Goal: Task Accomplishment & Management: Use online tool/utility

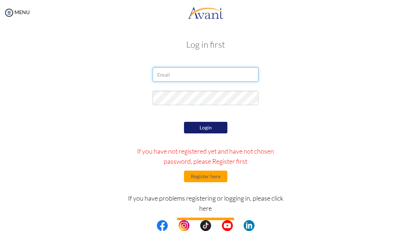
type input "[EMAIL_ADDRESS][DOMAIN_NAME]"
click at [207, 127] on button "Login" at bounding box center [205, 128] width 43 height 12
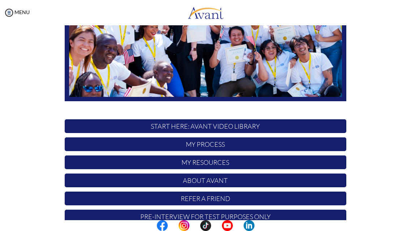
scroll to position [137, 0]
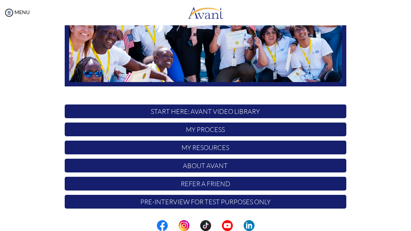
click at [206, 116] on p "START HERE: Avant Video Library" at bounding box center [206, 112] width 282 height 14
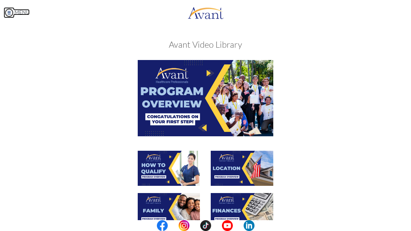
click at [11, 13] on img at bounding box center [9, 12] width 11 height 11
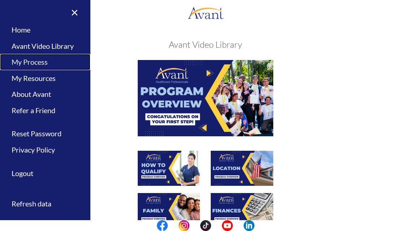
click at [31, 62] on link "My Process" at bounding box center [45, 62] width 90 height 16
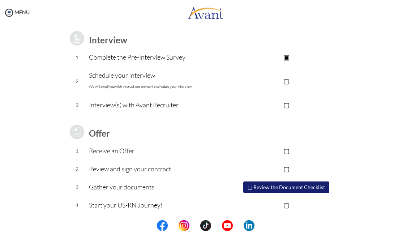
scroll to position [98, 0]
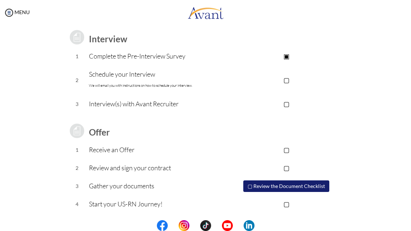
click at [300, 186] on button "▢ Review the Document Checklist" at bounding box center [287, 187] width 86 height 12
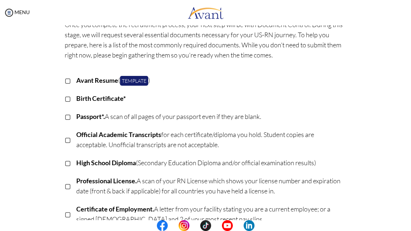
scroll to position [0, 0]
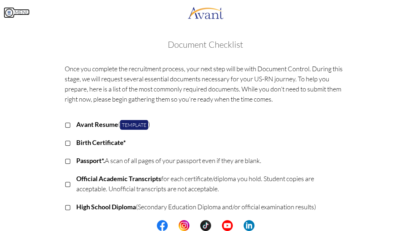
click at [10, 12] on img at bounding box center [9, 12] width 11 height 11
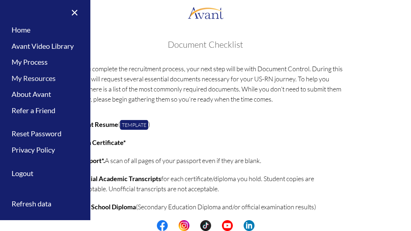
click at [38, 80] on link "My Resources" at bounding box center [45, 78] width 90 height 16
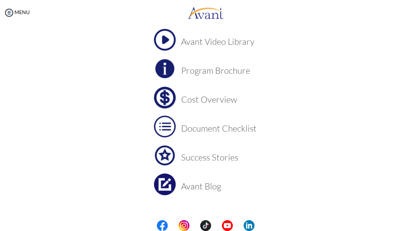
scroll to position [51, 0]
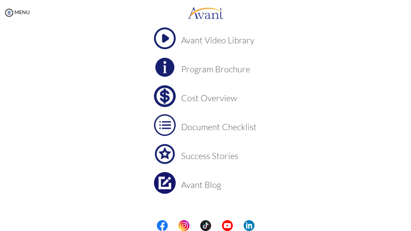
click at [170, 99] on img at bounding box center [165, 96] width 22 height 22
